Goal: Task Accomplishment & Management: Complete application form

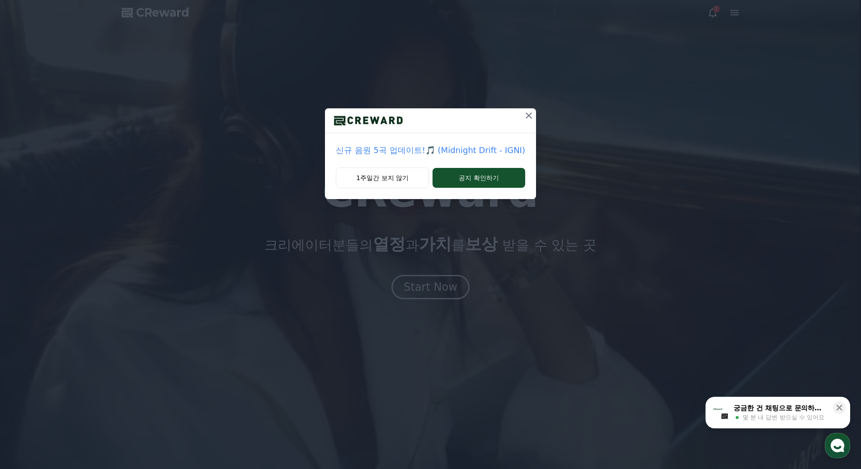
click at [531, 114] on icon at bounding box center [528, 115] width 11 height 11
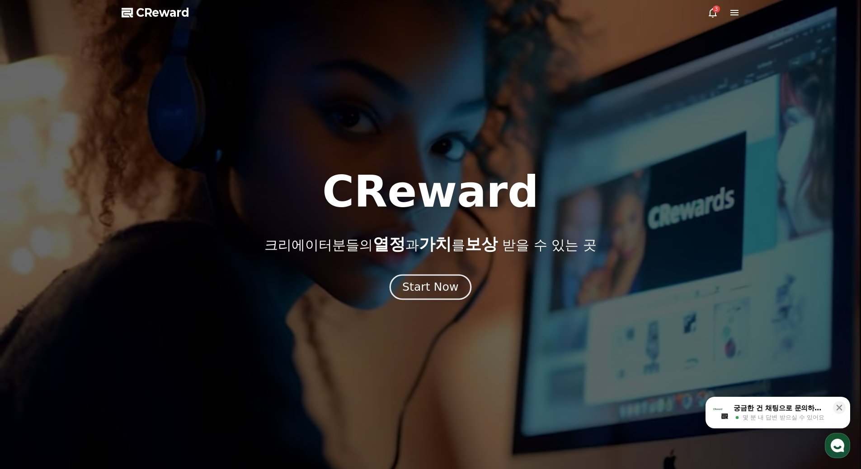
click at [435, 282] on div "Start Now" at bounding box center [430, 287] width 56 height 15
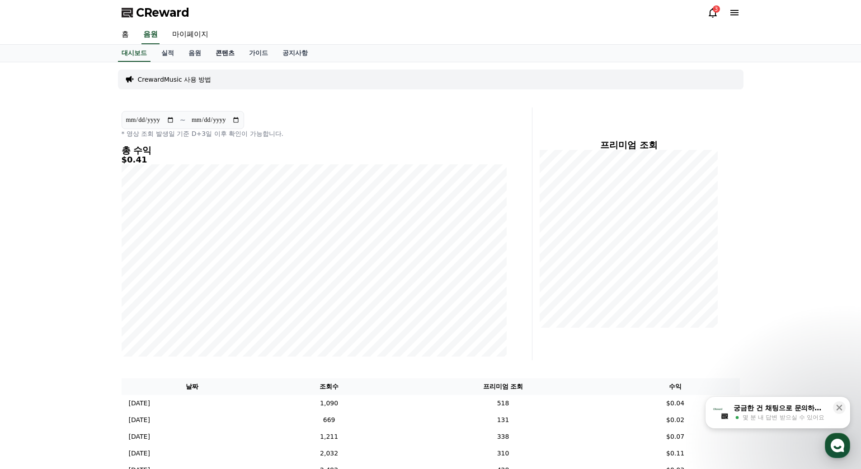
click at [233, 57] on link "콘텐츠" at bounding box center [224, 53] width 33 height 17
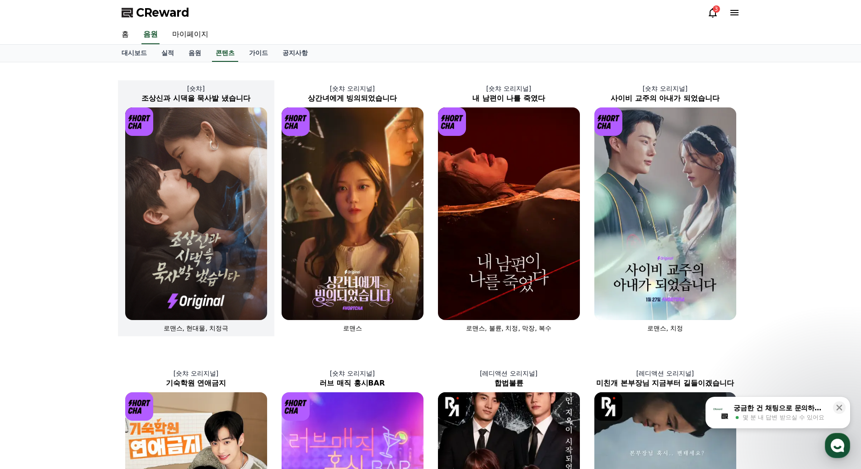
click at [232, 224] on img at bounding box center [196, 214] width 142 height 213
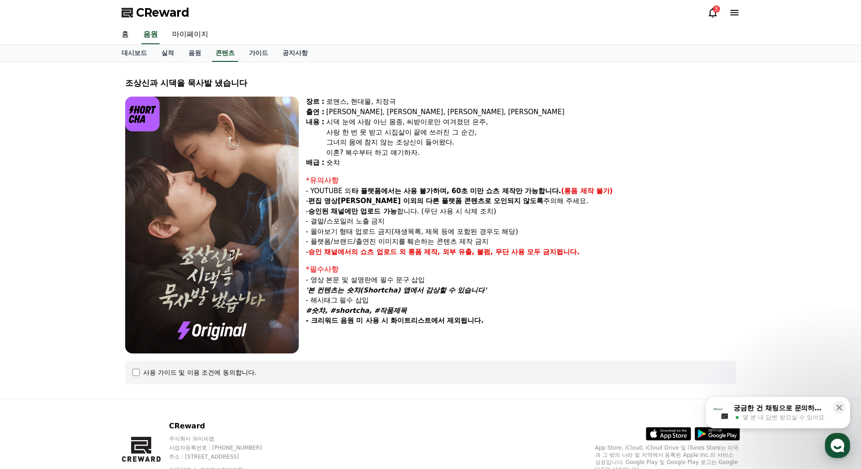
select select
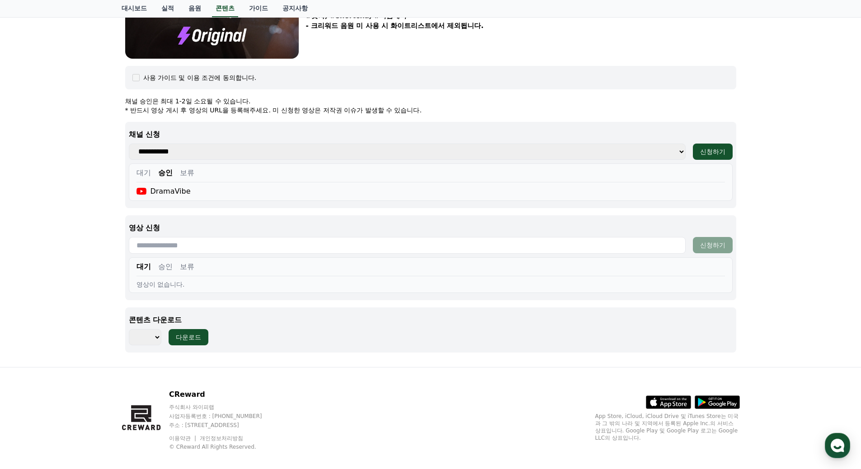
scroll to position [305, 0]
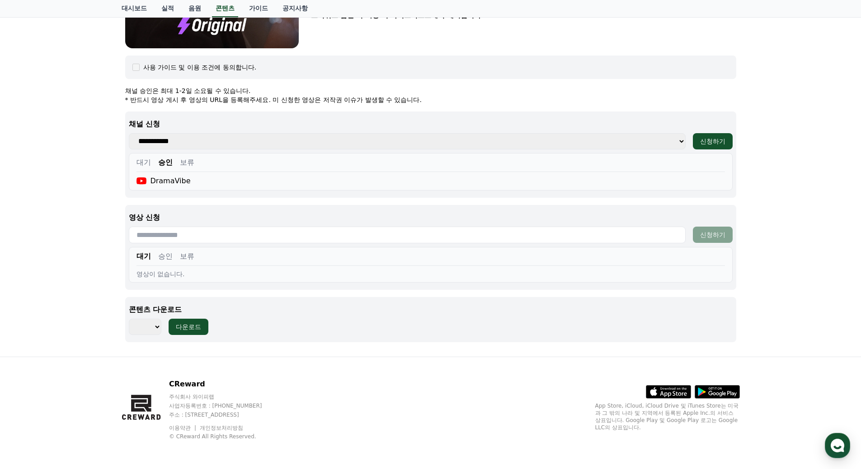
click at [165, 258] on button "승인" at bounding box center [165, 256] width 14 height 11
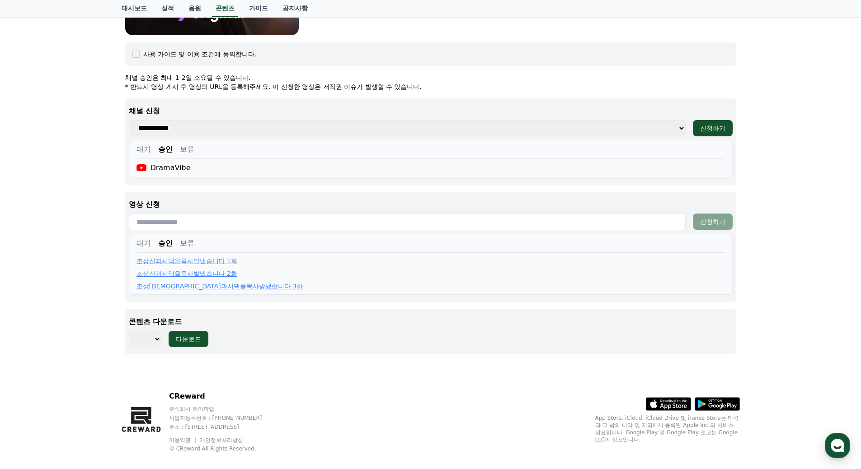
scroll to position [331, 0]
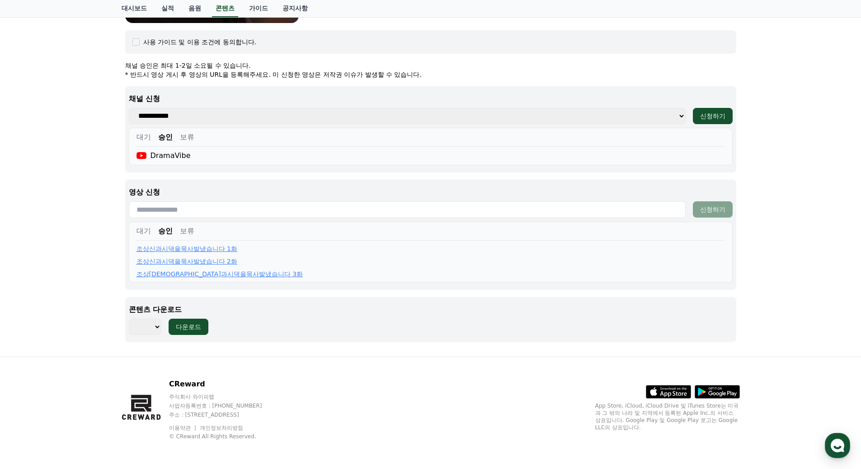
click at [202, 207] on input "text" at bounding box center [407, 209] width 557 height 17
paste input "**********"
type input "**********"
click at [703, 208] on div "신청하기" at bounding box center [712, 209] width 25 height 9
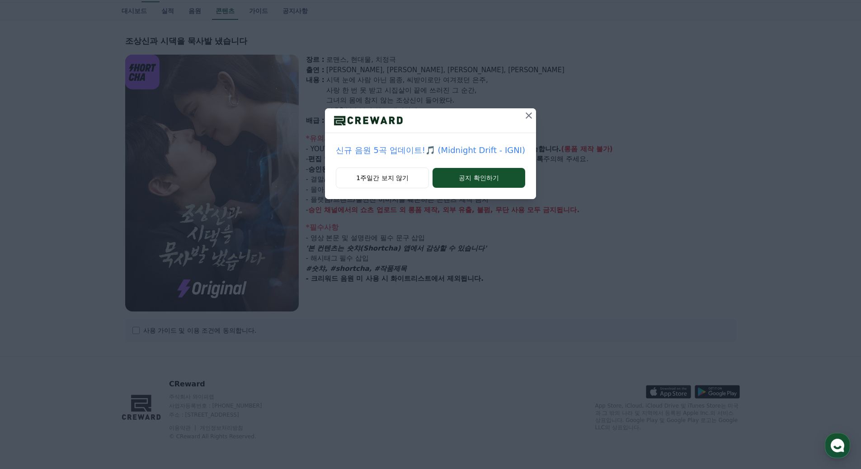
select select
click at [389, 180] on button "1주일간 보지 않기" at bounding box center [382, 178] width 93 height 21
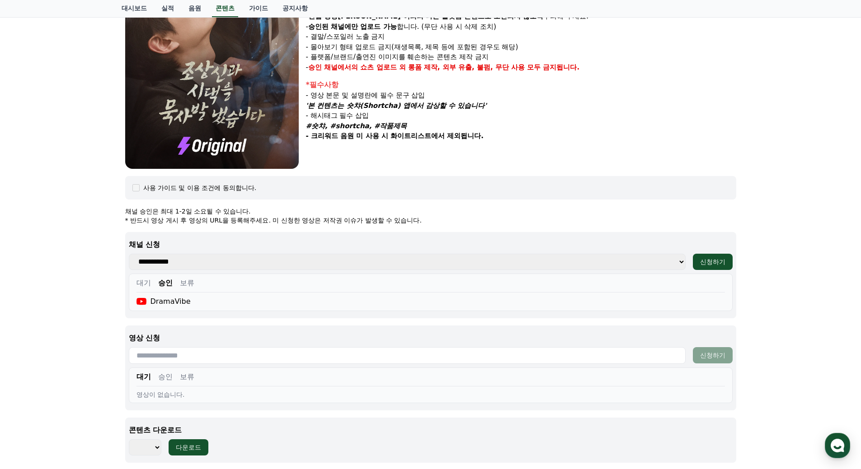
scroll to position [223, 0]
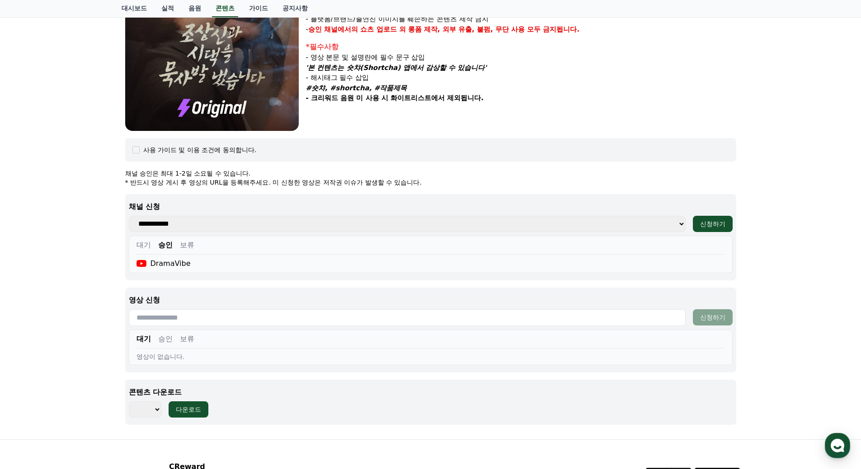
click at [161, 339] on button "승인" at bounding box center [165, 339] width 14 height 11
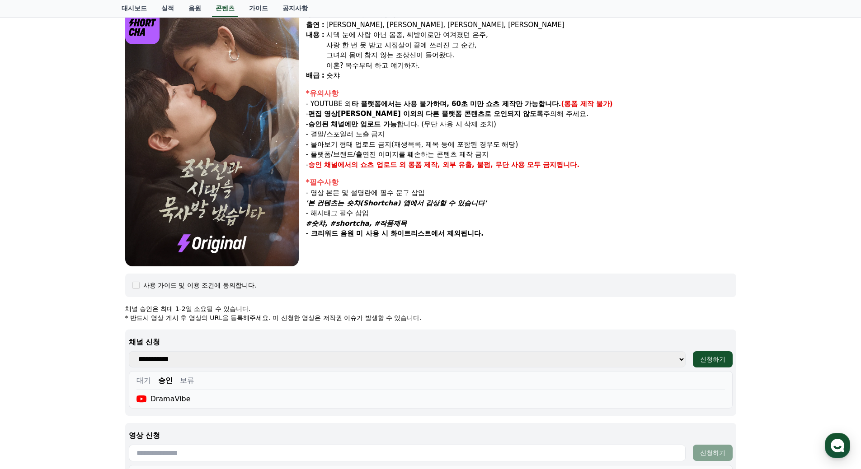
scroll to position [0, 0]
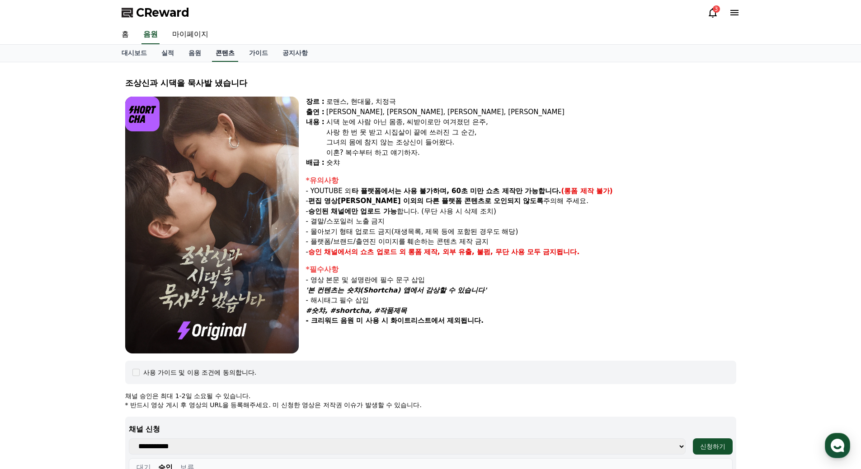
click at [224, 54] on link "콘텐츠" at bounding box center [225, 53] width 26 height 17
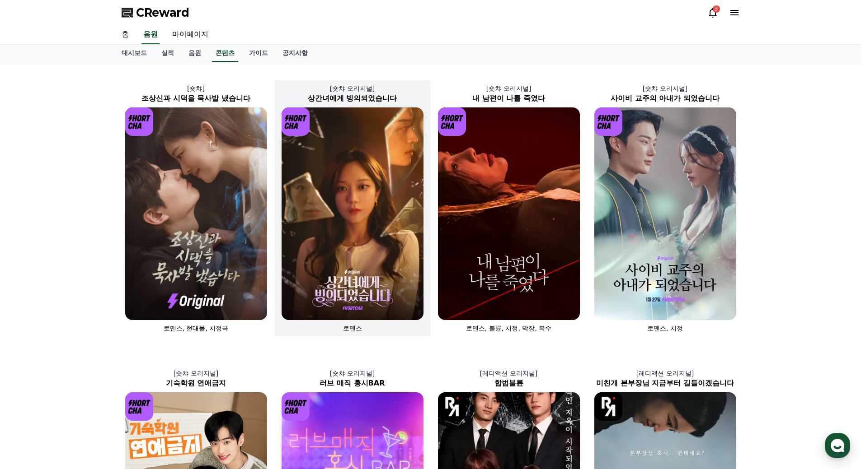
click at [343, 189] on img at bounding box center [352, 214] width 142 height 213
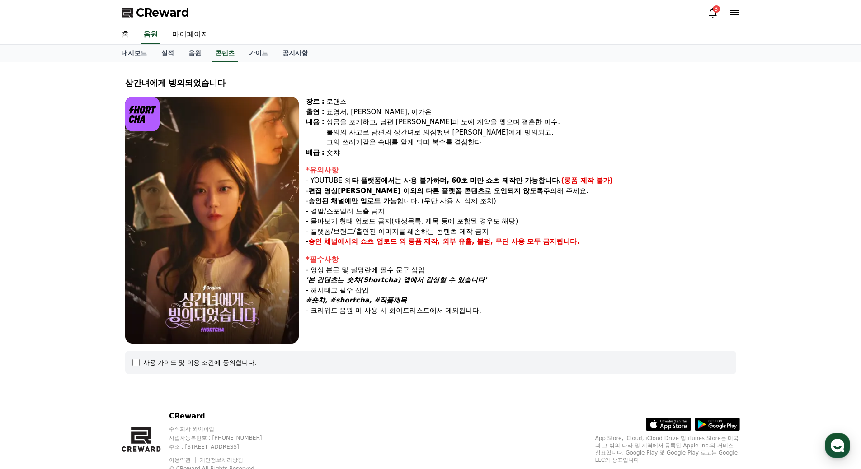
select select
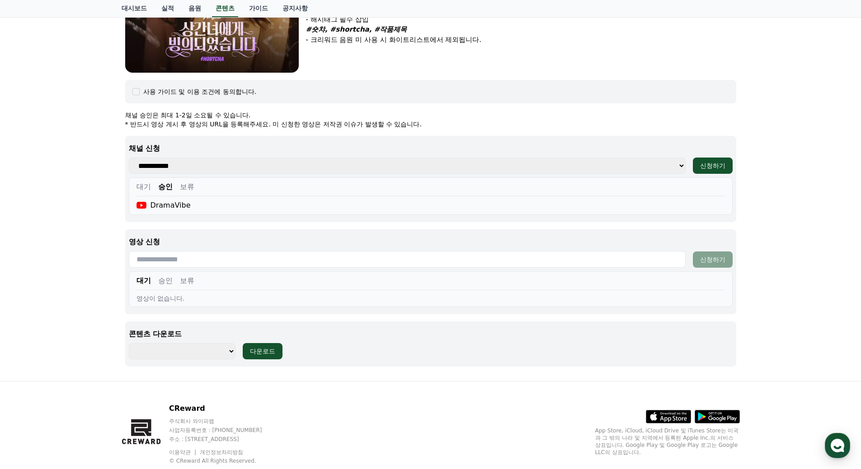
scroll to position [295, 0]
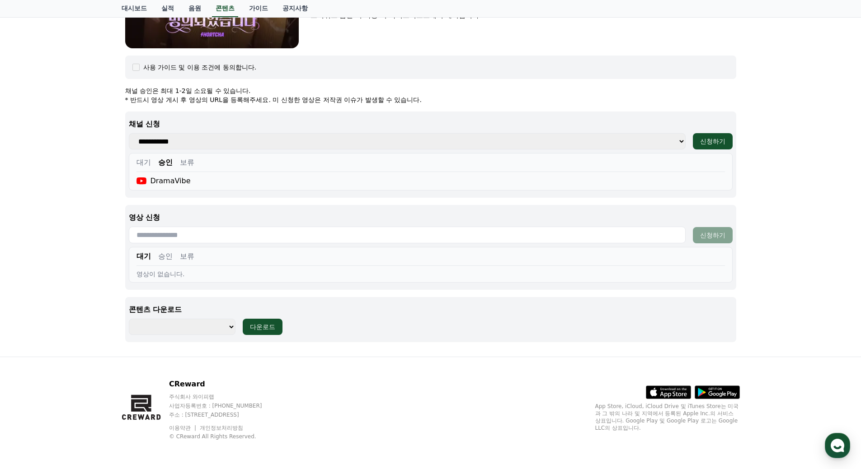
click at [197, 236] on input "text" at bounding box center [407, 235] width 557 height 17
paste input "**********"
type input "**********"
drag, startPoint x: 166, startPoint y: 260, endPoint x: 684, endPoint y: 263, distance: 517.7
click at [518, 248] on div "대기 승인 보류 영상이 없습니다." at bounding box center [431, 265] width 604 height 36
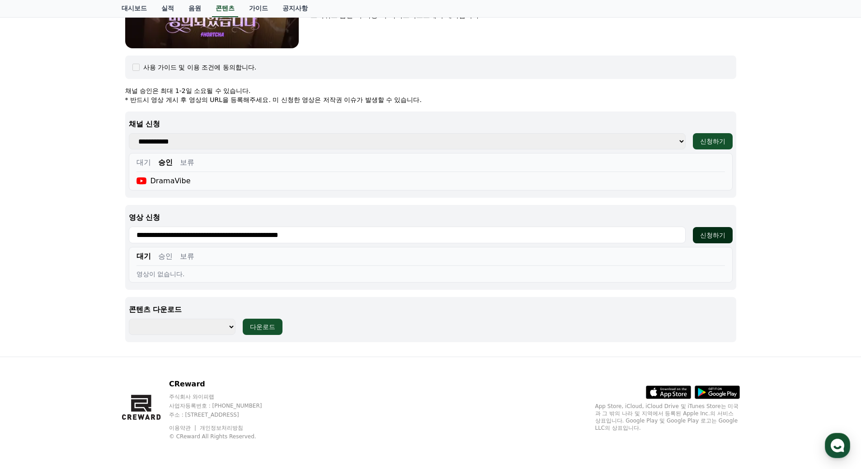
click at [712, 239] on div "신청하기" at bounding box center [712, 235] width 25 height 9
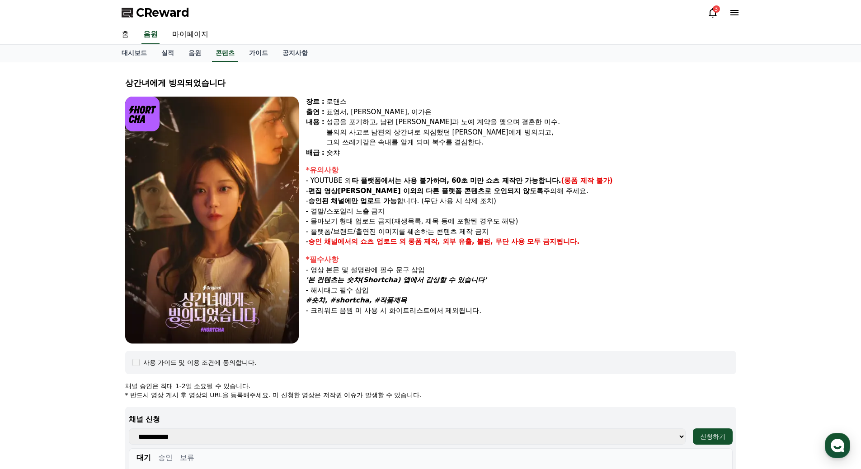
select select
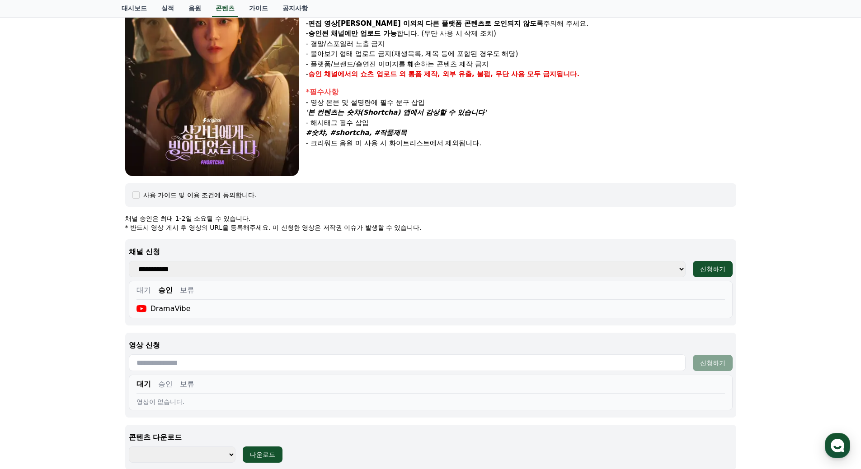
scroll to position [213, 0]
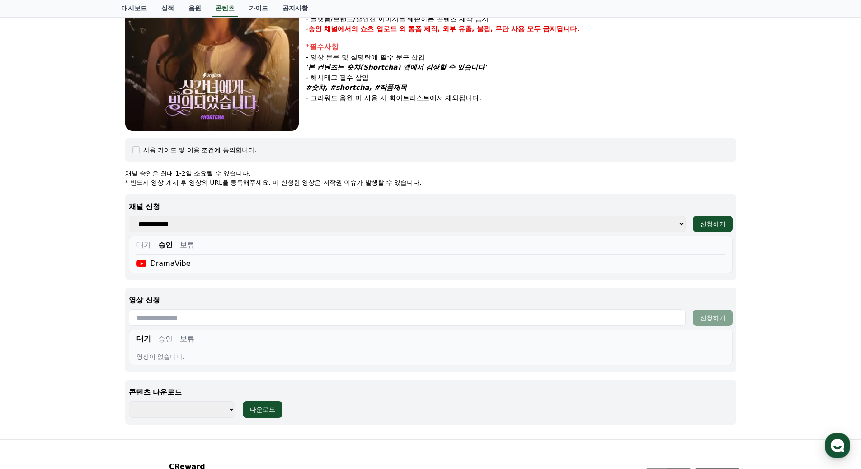
click at [166, 336] on button "승인" at bounding box center [165, 339] width 14 height 11
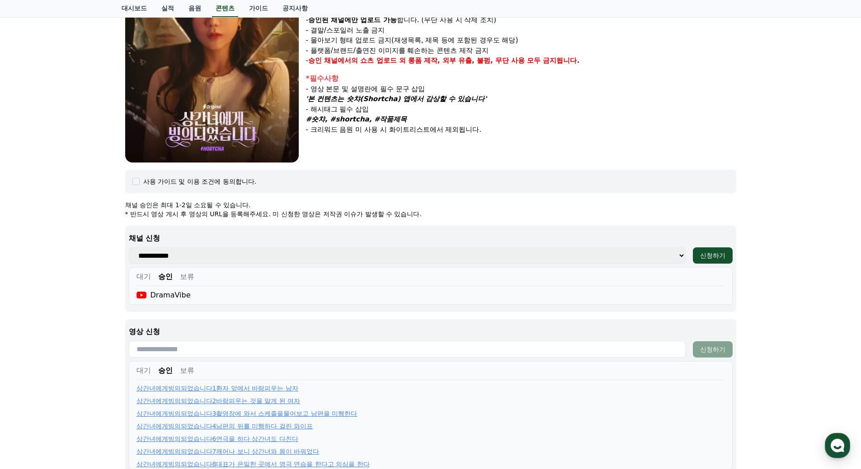
scroll to position [168, 0]
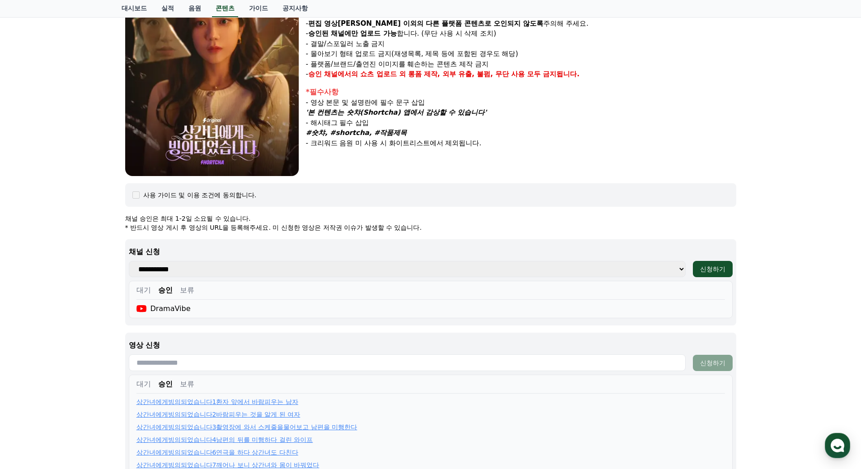
click at [769, 222] on div "상간녀에게 빙의되었습니다 장르 : 로맨스 출연 : 표영서, [PERSON_NAME], [PERSON_NAME]은 [PERSON_NAME] : …" at bounding box center [430, 226] width 861 height 663
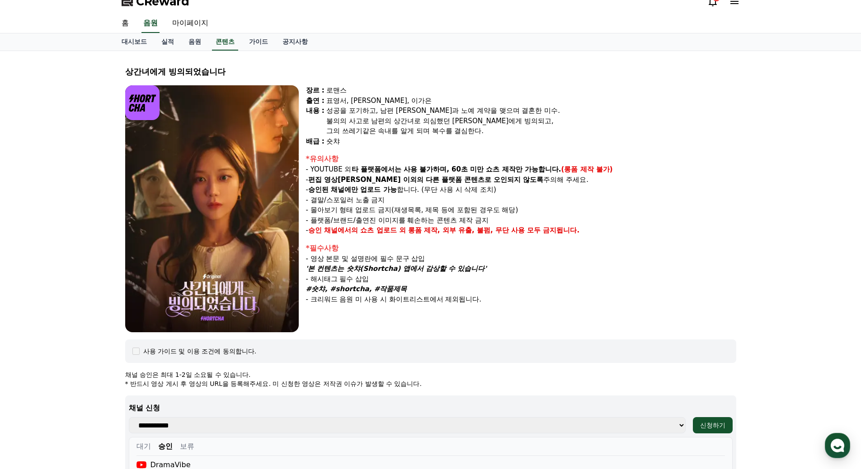
scroll to position [0, 0]
